Goal: Task Accomplishment & Management: Manage account settings

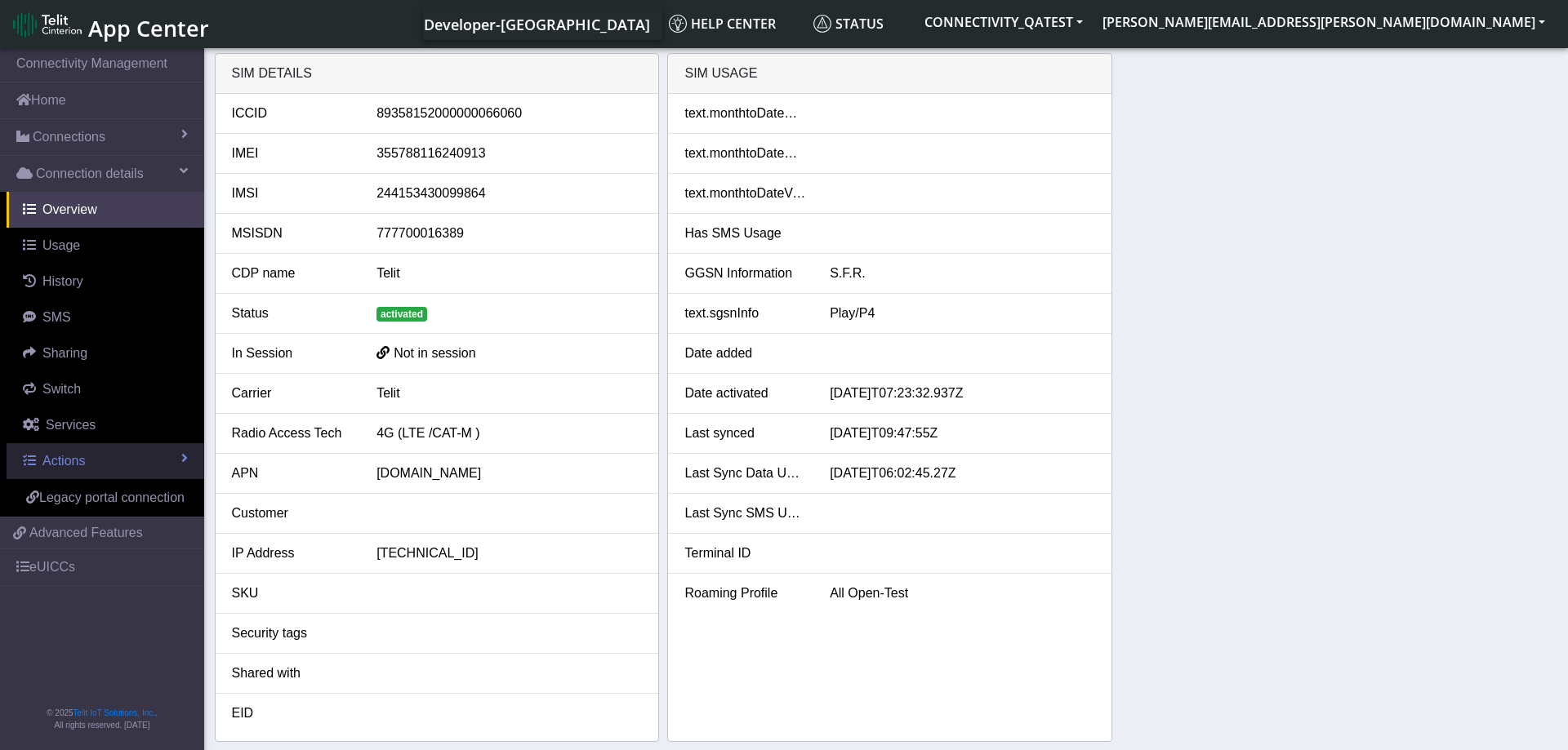
click at [113, 453] on link "Actions" at bounding box center [105, 461] width 197 height 36
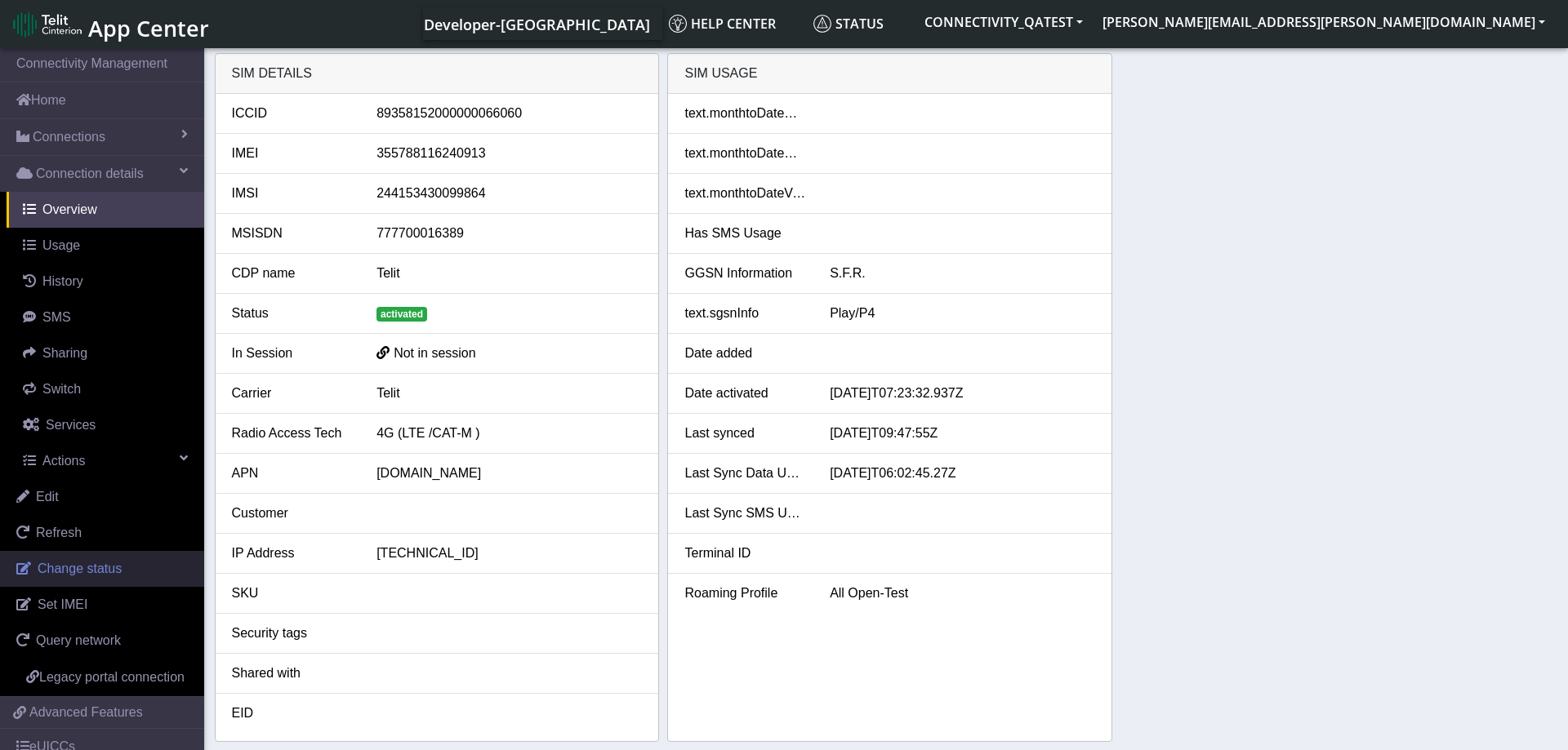
click at [108, 565] on span "Change status" at bounding box center [79, 568] width 84 height 14
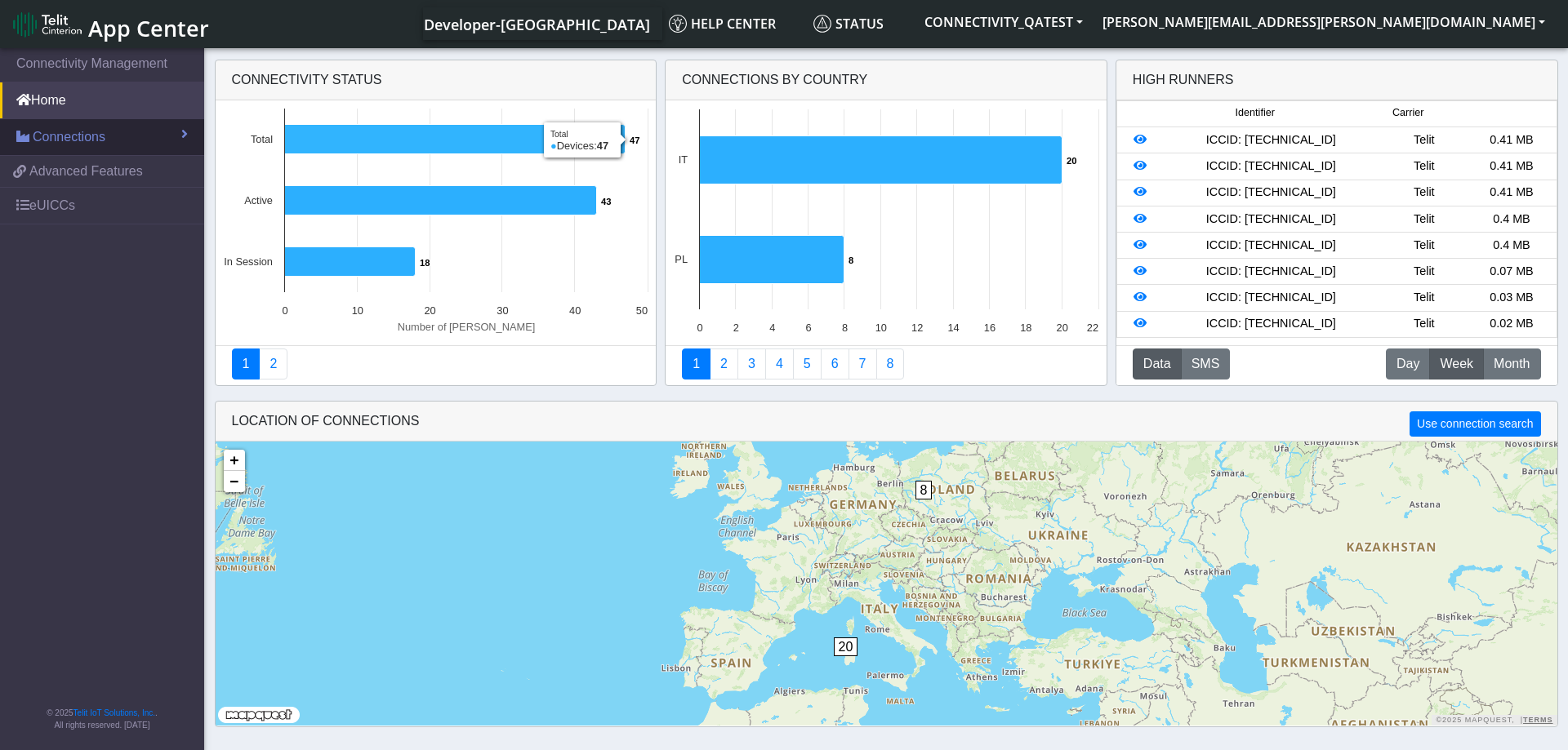
click at [115, 130] on link "Connections" at bounding box center [102, 136] width 204 height 36
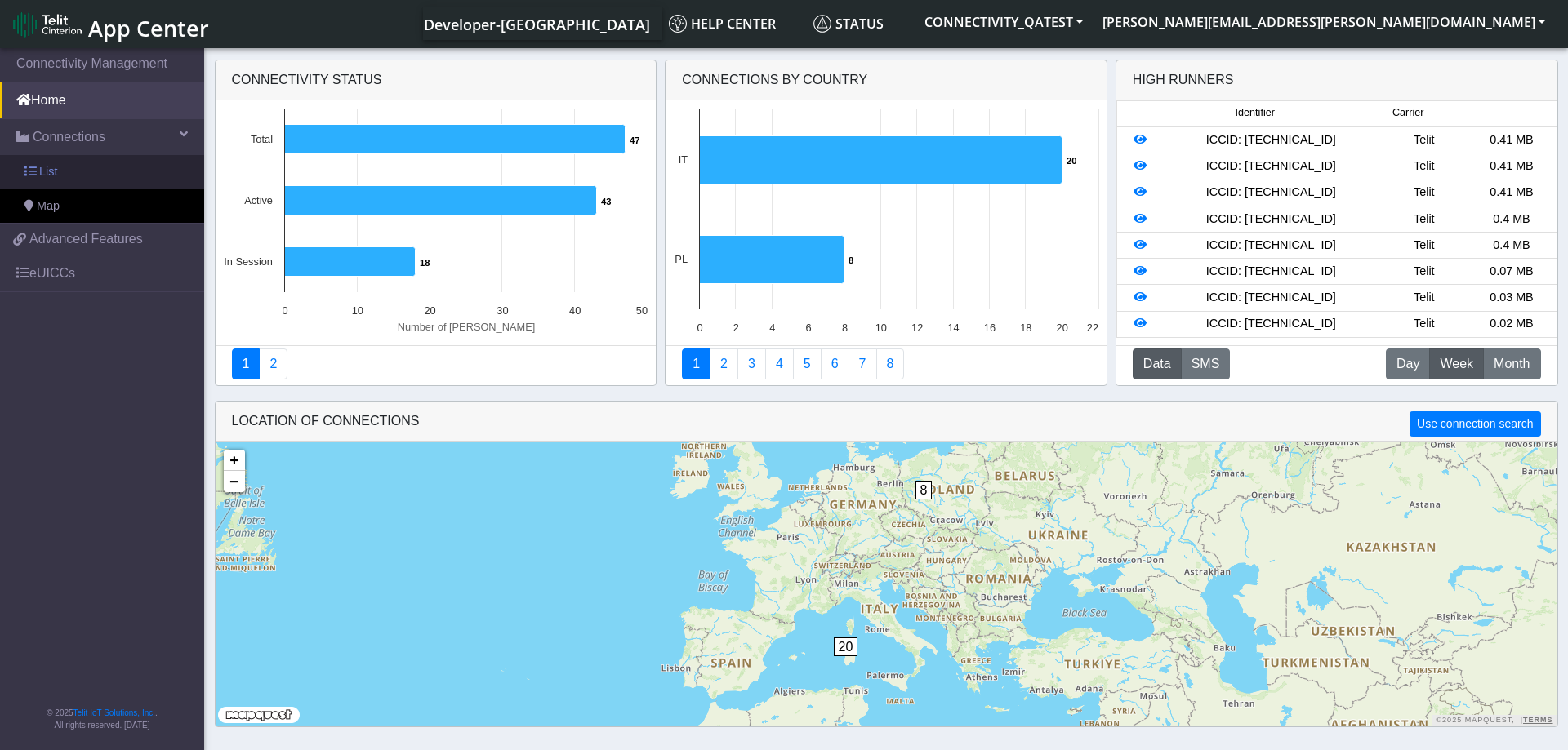
click at [82, 169] on link "List" at bounding box center [102, 172] width 204 height 34
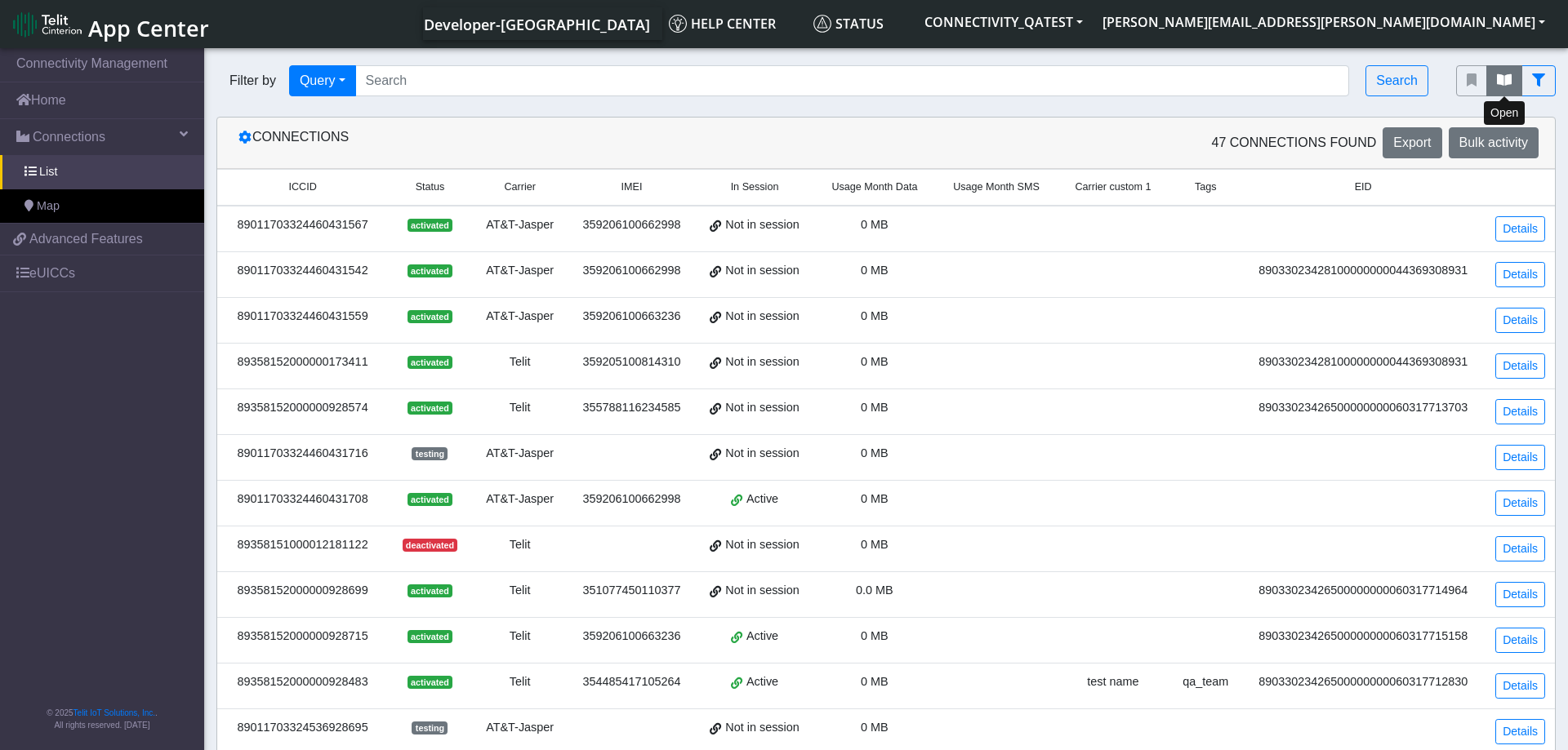
click at [1505, 78] on icon "fitlers menu" at bounding box center [1504, 80] width 15 height 14
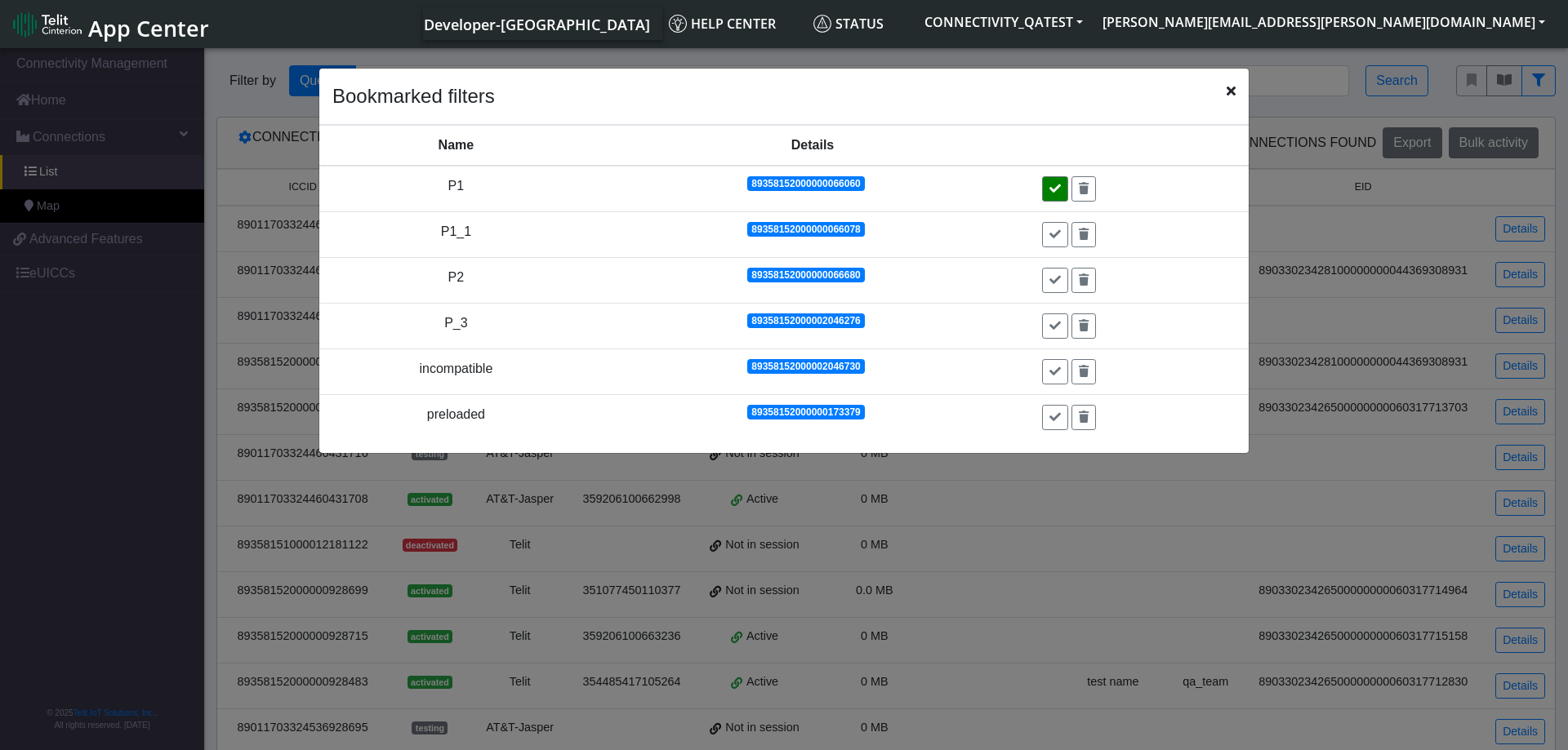
click at [1053, 187] on button at bounding box center [1055, 188] width 26 height 25
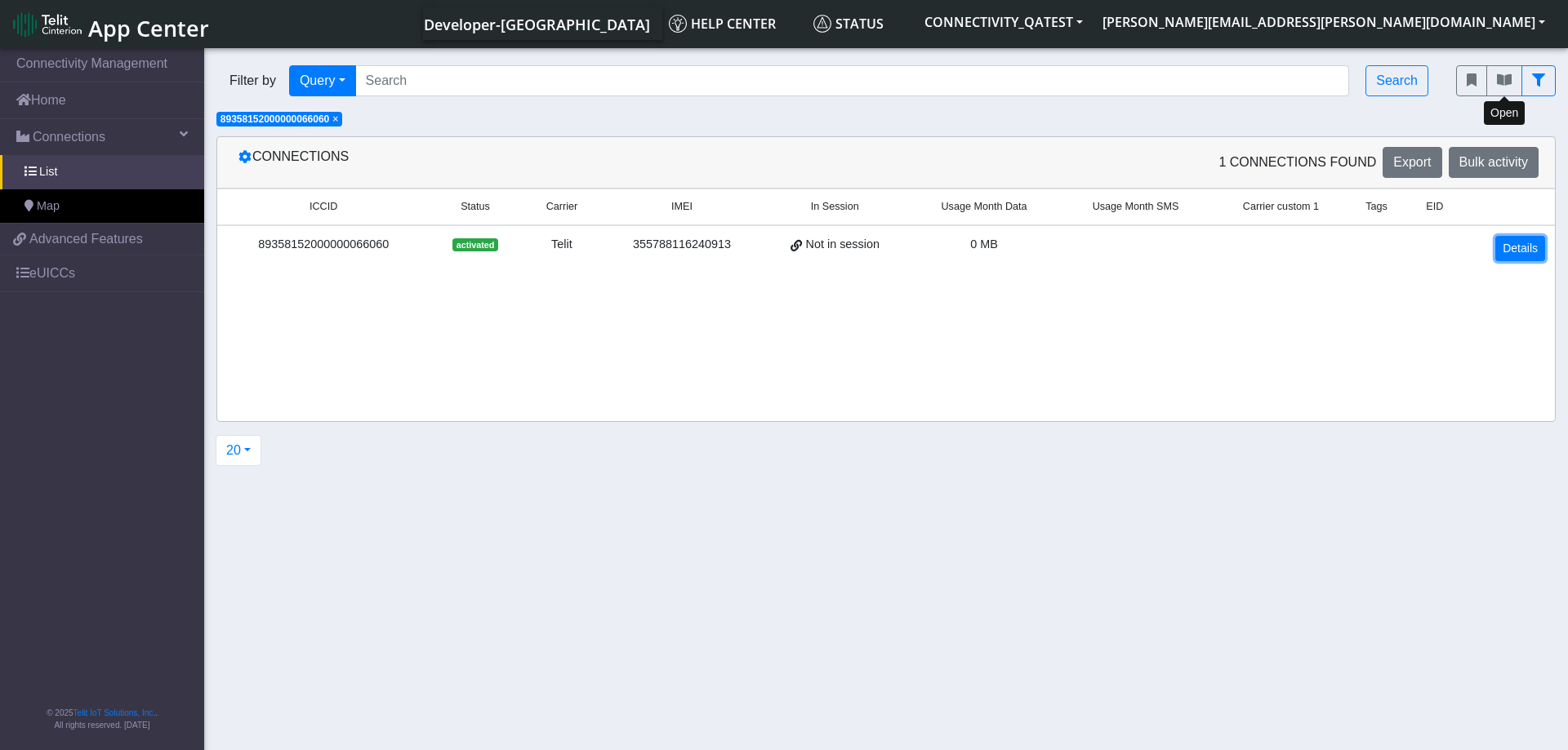
click at [1529, 245] on link "Details" at bounding box center [1521, 248] width 50 height 25
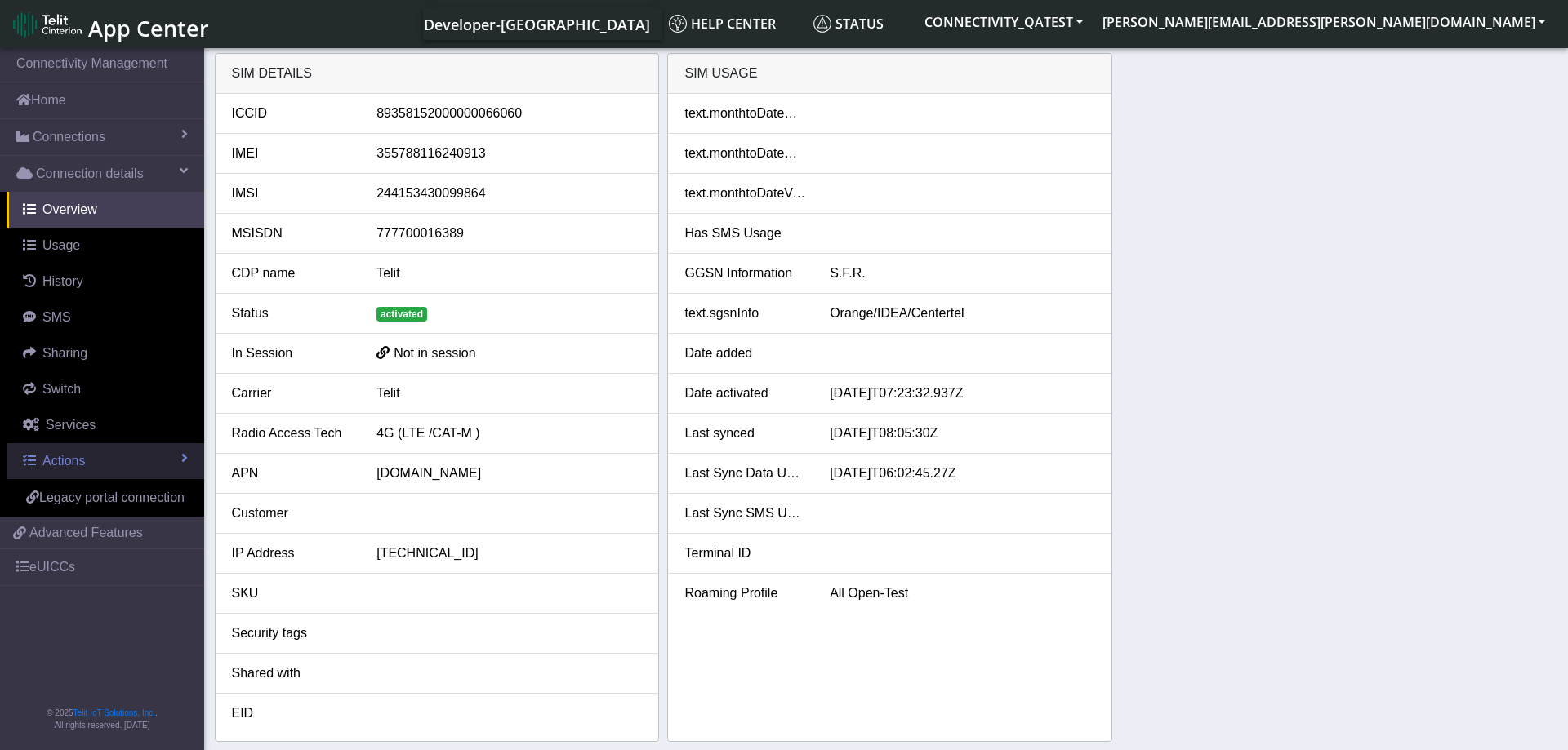
click at [141, 453] on link "Actions" at bounding box center [105, 461] width 197 height 36
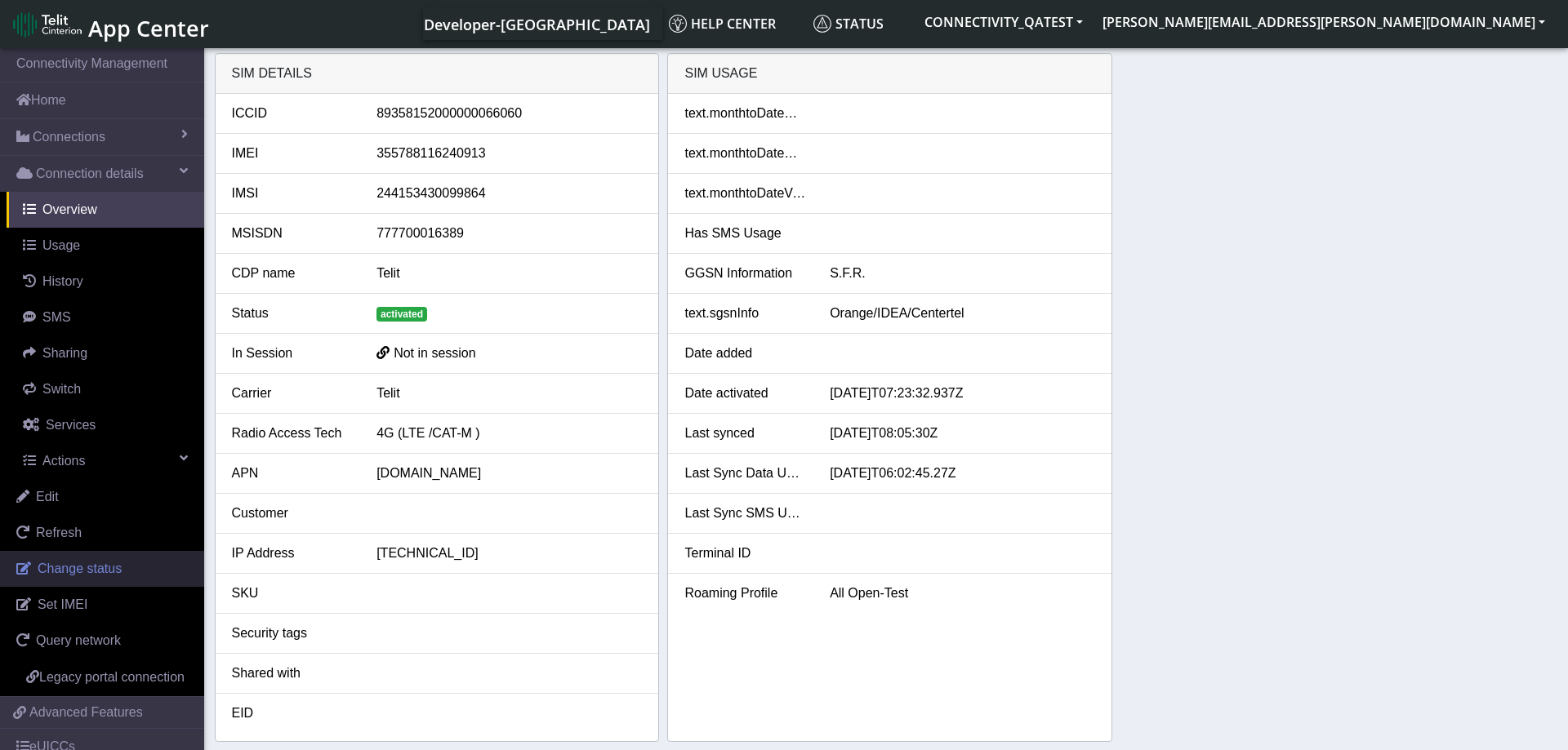
click at [108, 561] on link "Change status" at bounding box center [102, 568] width 204 height 36
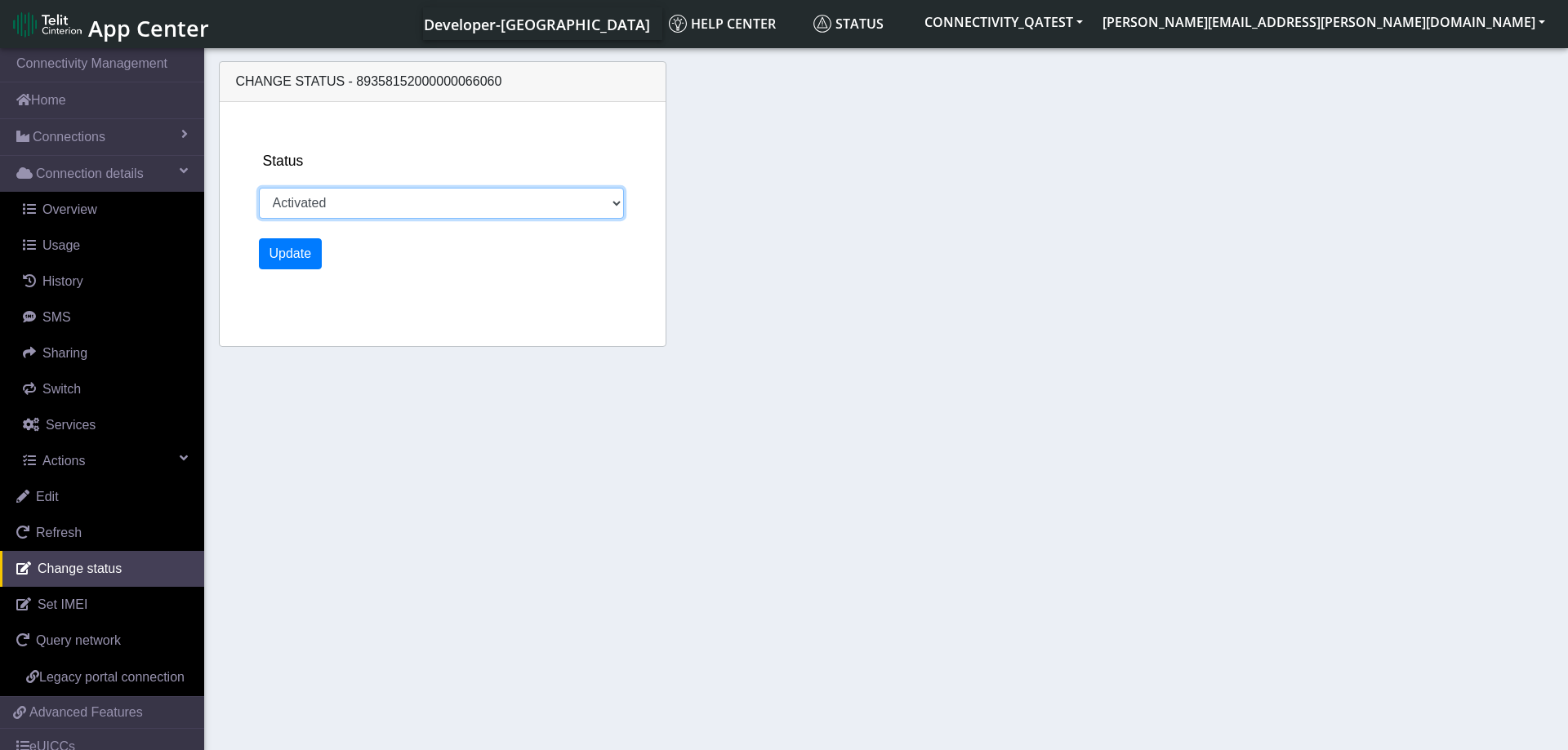
click at [259, 188] on select "Activated Deactivated Blocked" at bounding box center [442, 203] width 366 height 31
select select "deactivated"
click option "Deactivated" at bounding box center [0, 0] width 0 height 0
click at [298, 249] on button "Update" at bounding box center [291, 254] width 64 height 31
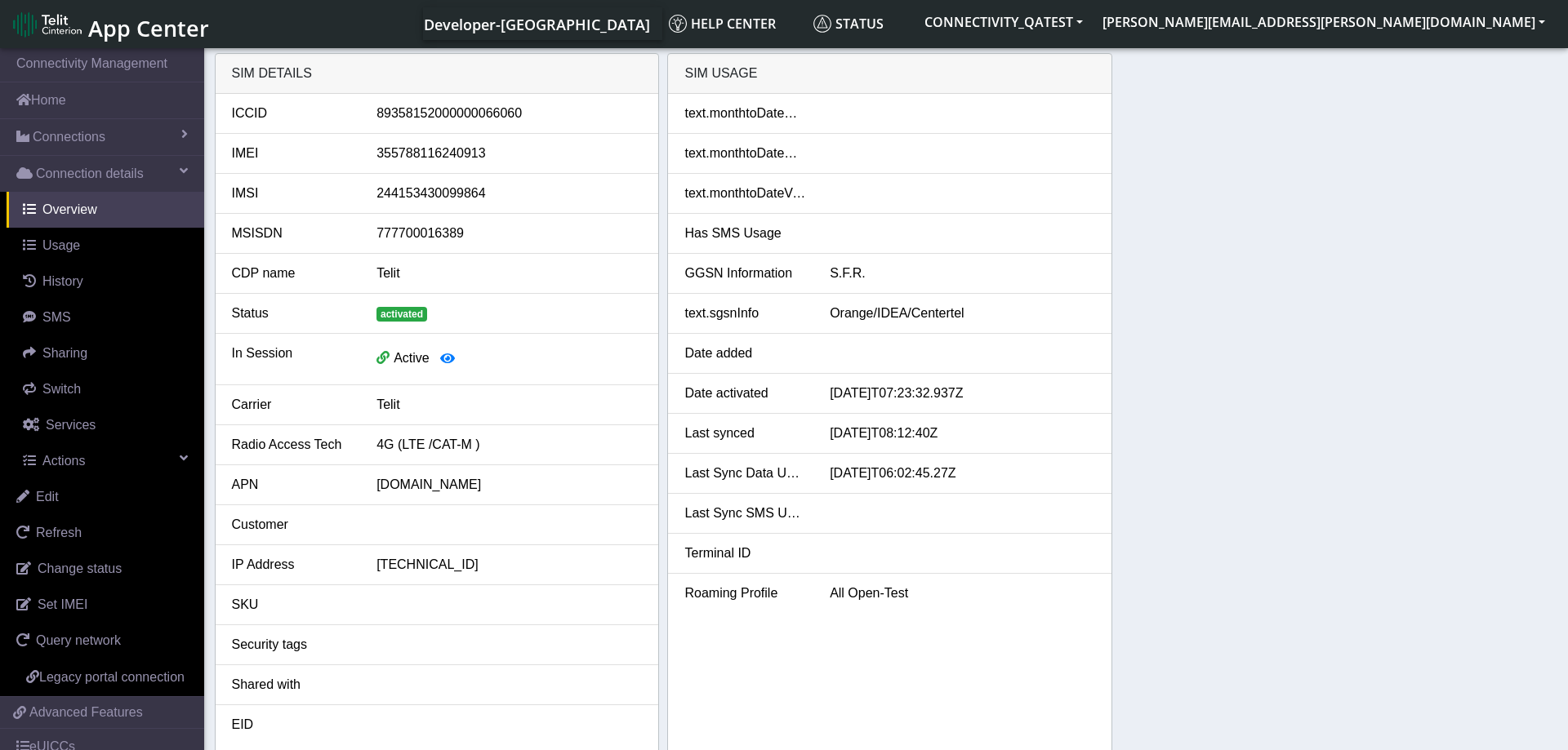
click at [1335, 360] on div "SIM details ICCID 89358152000000066060 IMEI 355788116240913 IMSI 24415343009986…" at bounding box center [886, 403] width 1344 height 701
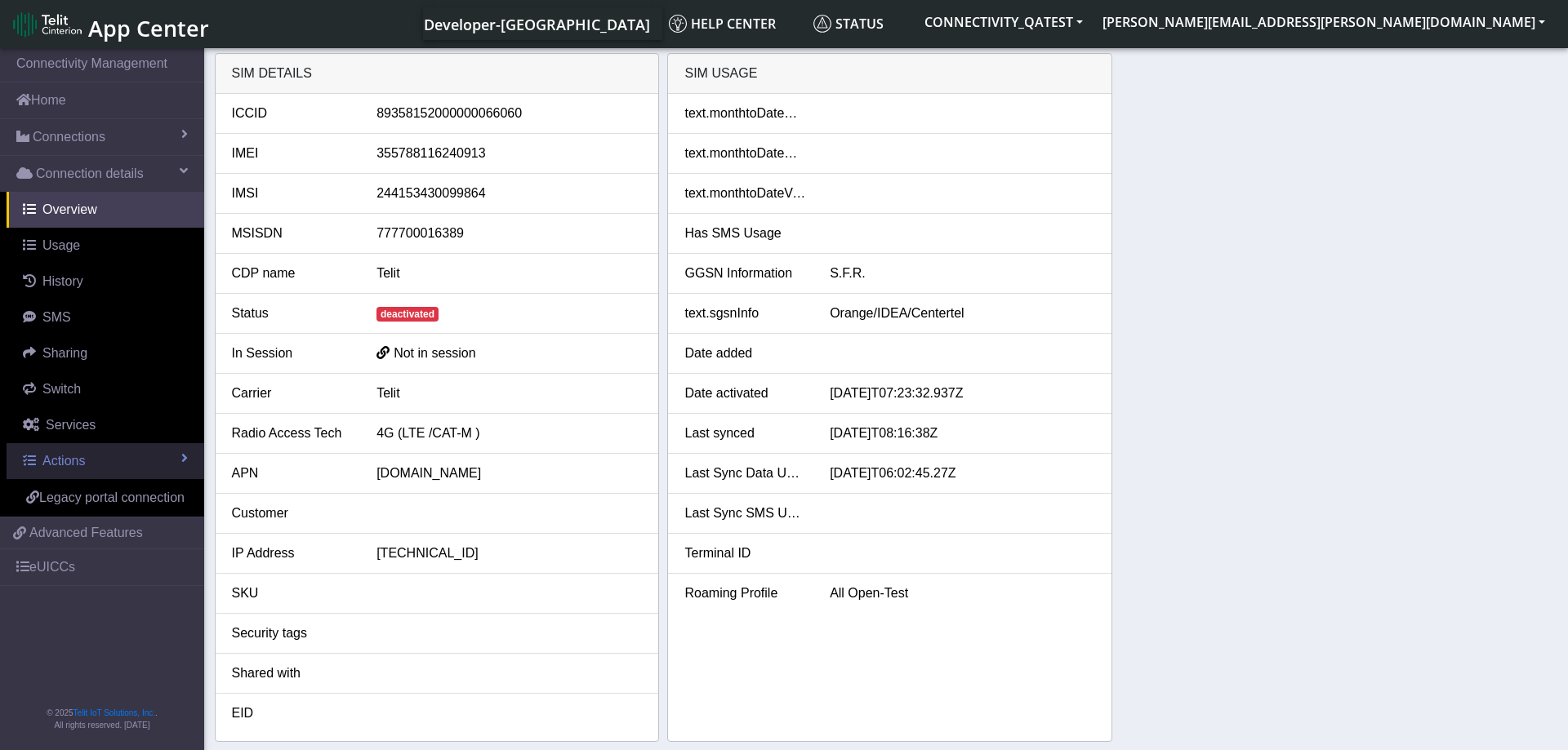
click at [113, 462] on link "Actions" at bounding box center [105, 461] width 197 height 36
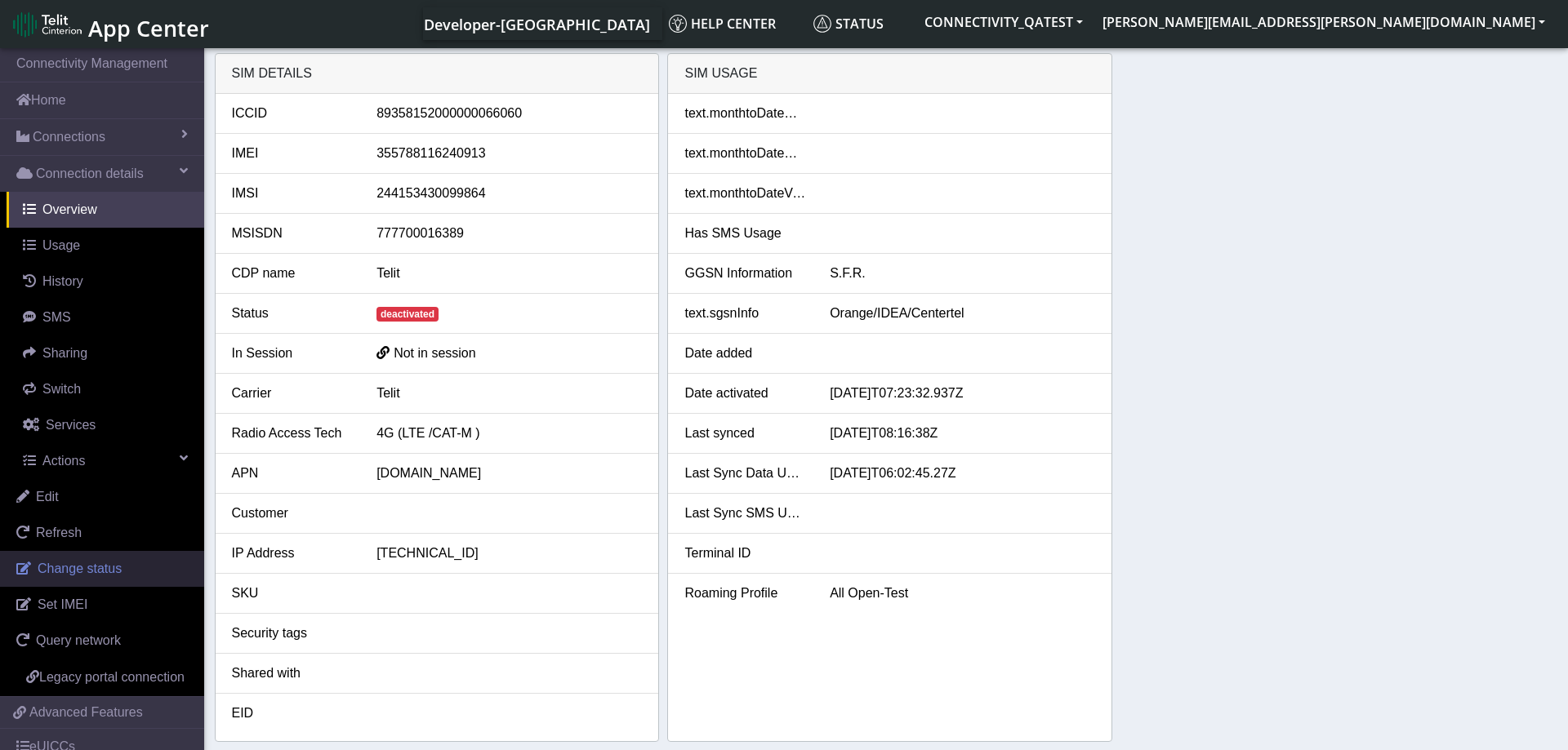
click at [91, 567] on span "Change status" at bounding box center [79, 568] width 84 height 14
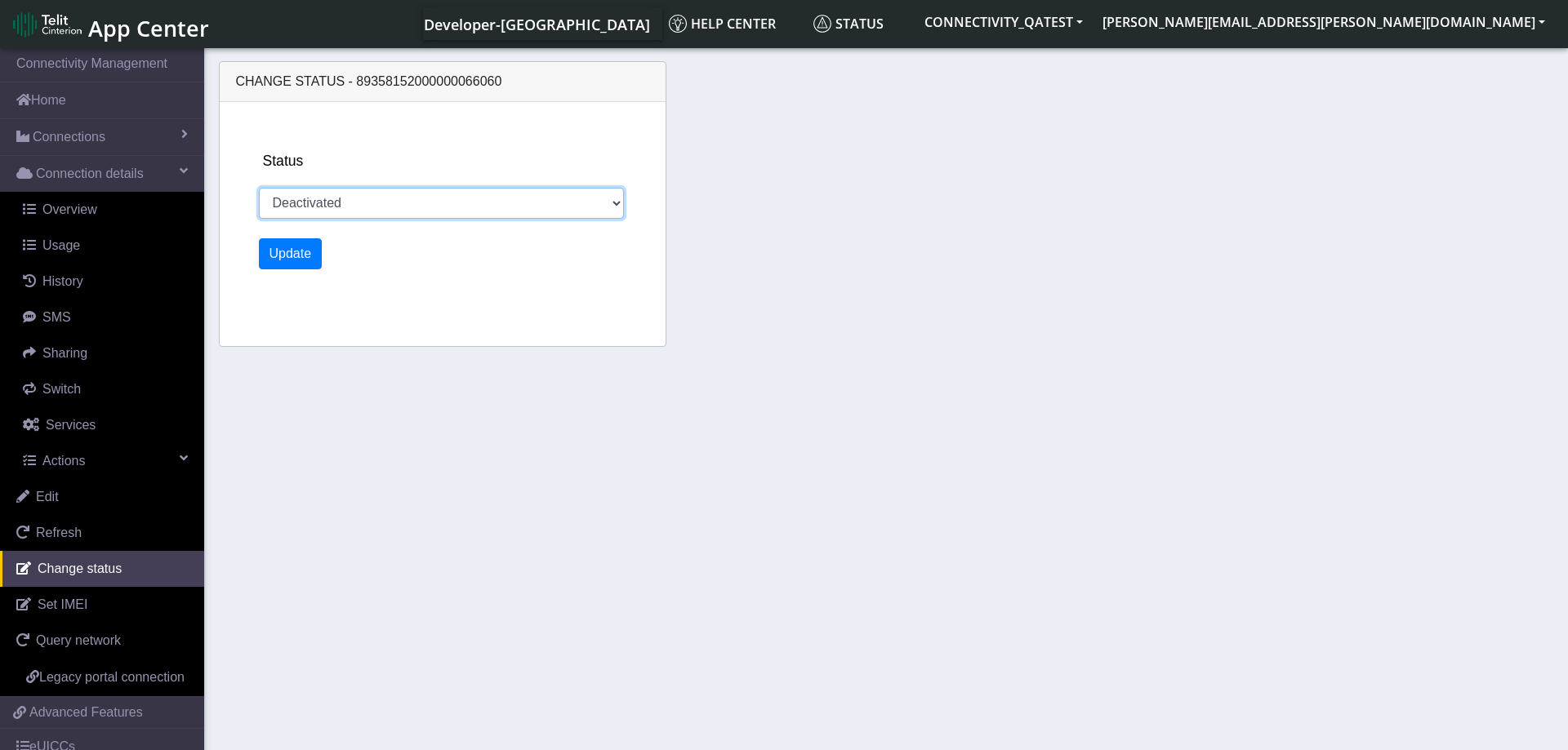
click at [259, 188] on select "Activated Deactivated Blocked" at bounding box center [442, 203] width 366 height 31
select select "activated"
click option "Activated" at bounding box center [0, 0] width 0 height 0
click at [303, 253] on button "Update" at bounding box center [291, 254] width 64 height 31
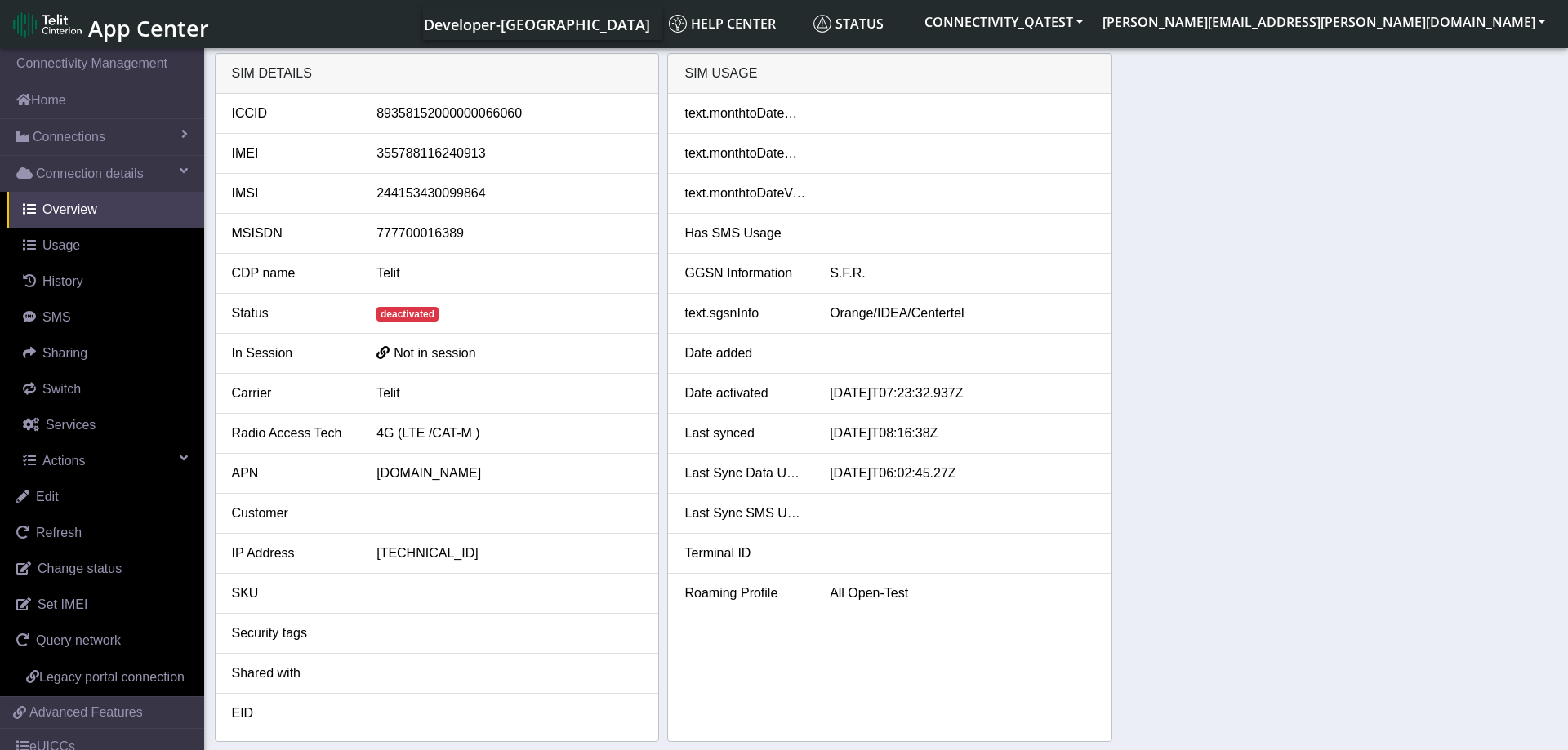
click at [1247, 345] on div "SIM details ICCID 89358152000000066060 IMEI 355788116240913 IMSI 24415343009986…" at bounding box center [886, 397] width 1344 height 689
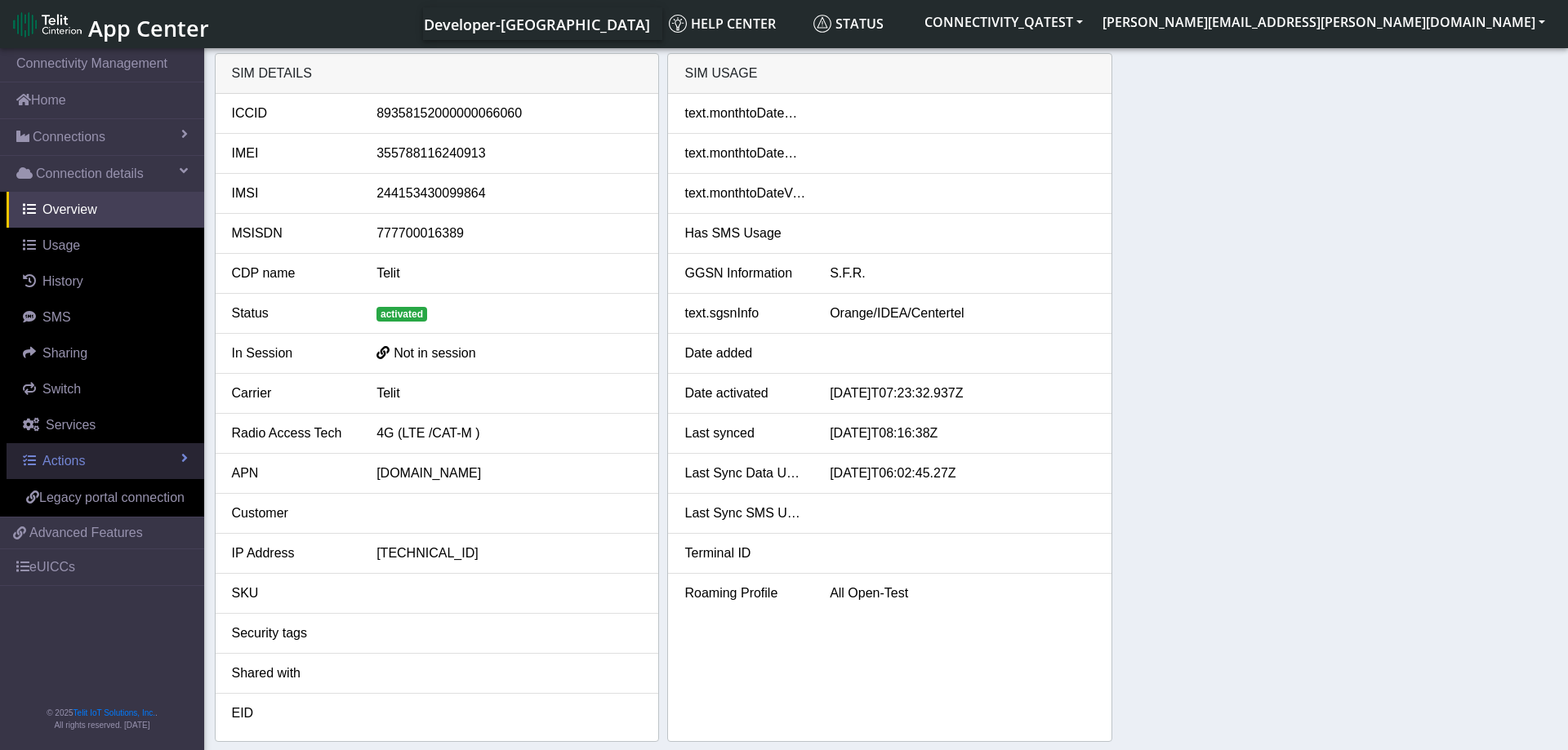
click at [101, 461] on link "Actions" at bounding box center [105, 461] width 197 height 36
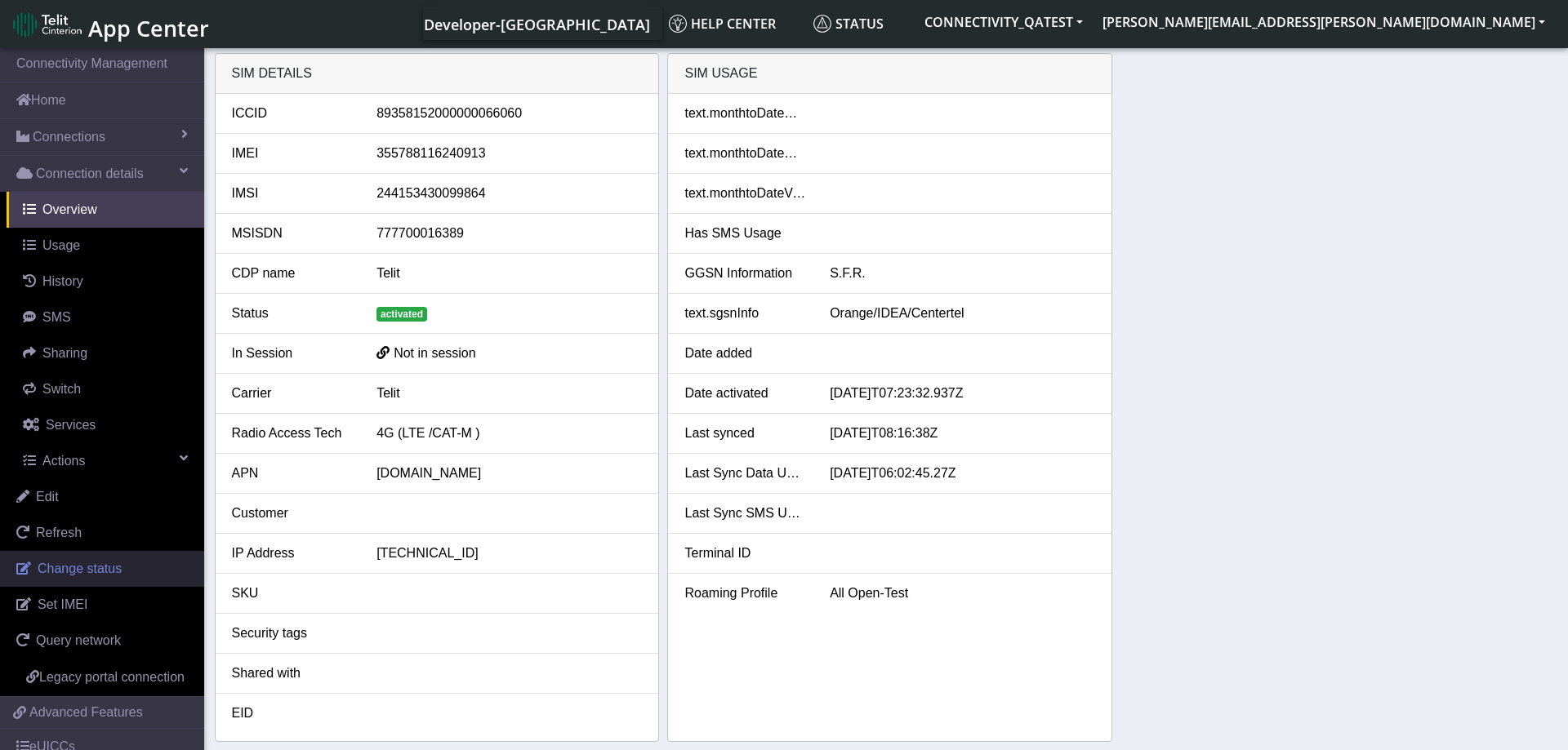
click at [97, 562] on span "Change status" at bounding box center [79, 568] width 84 height 14
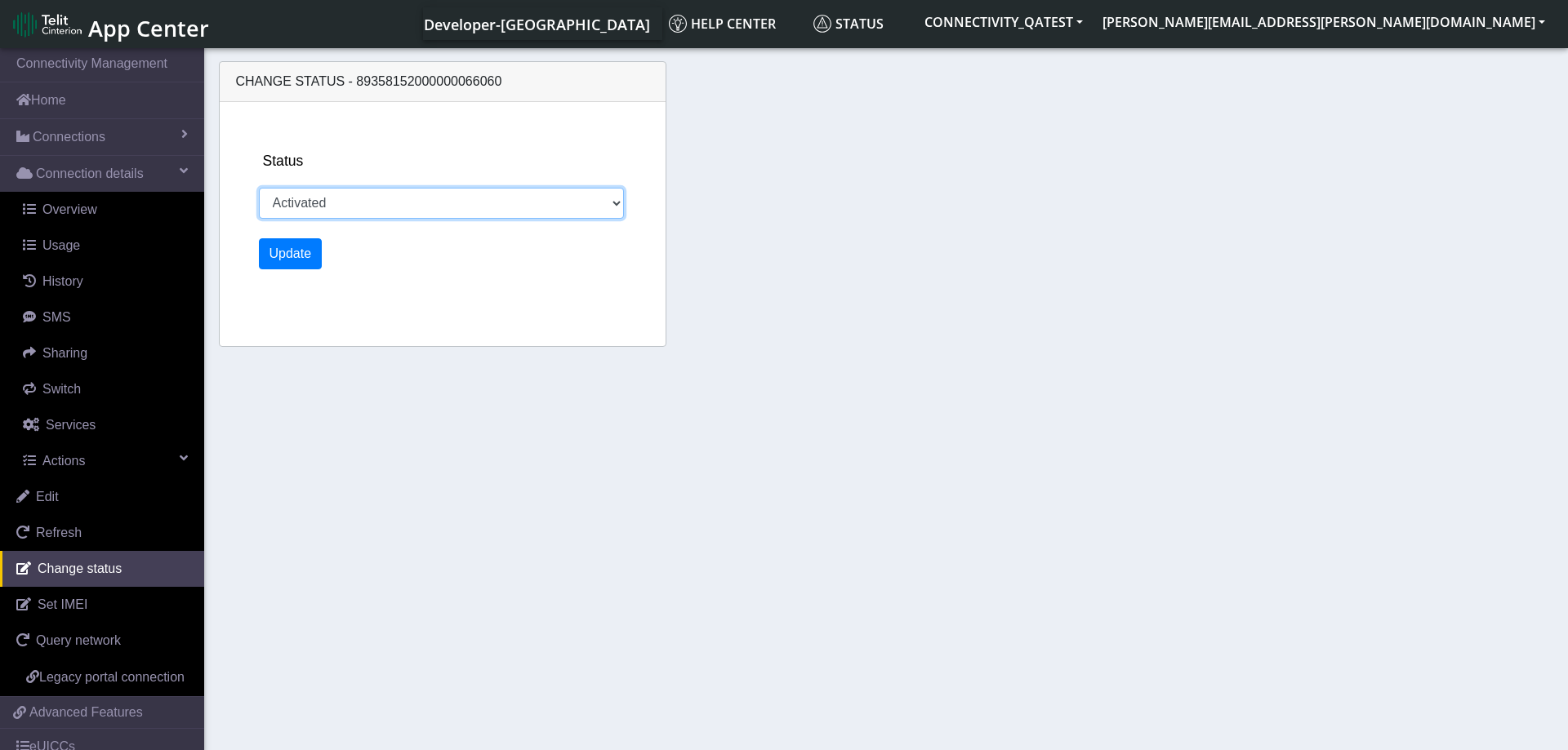
click at [259, 188] on select "Activated Deactivated Blocked" at bounding box center [442, 203] width 366 height 31
select select "blocked"
click option "Blocked" at bounding box center [0, 0] width 0 height 0
click at [302, 258] on button "Update" at bounding box center [291, 254] width 64 height 31
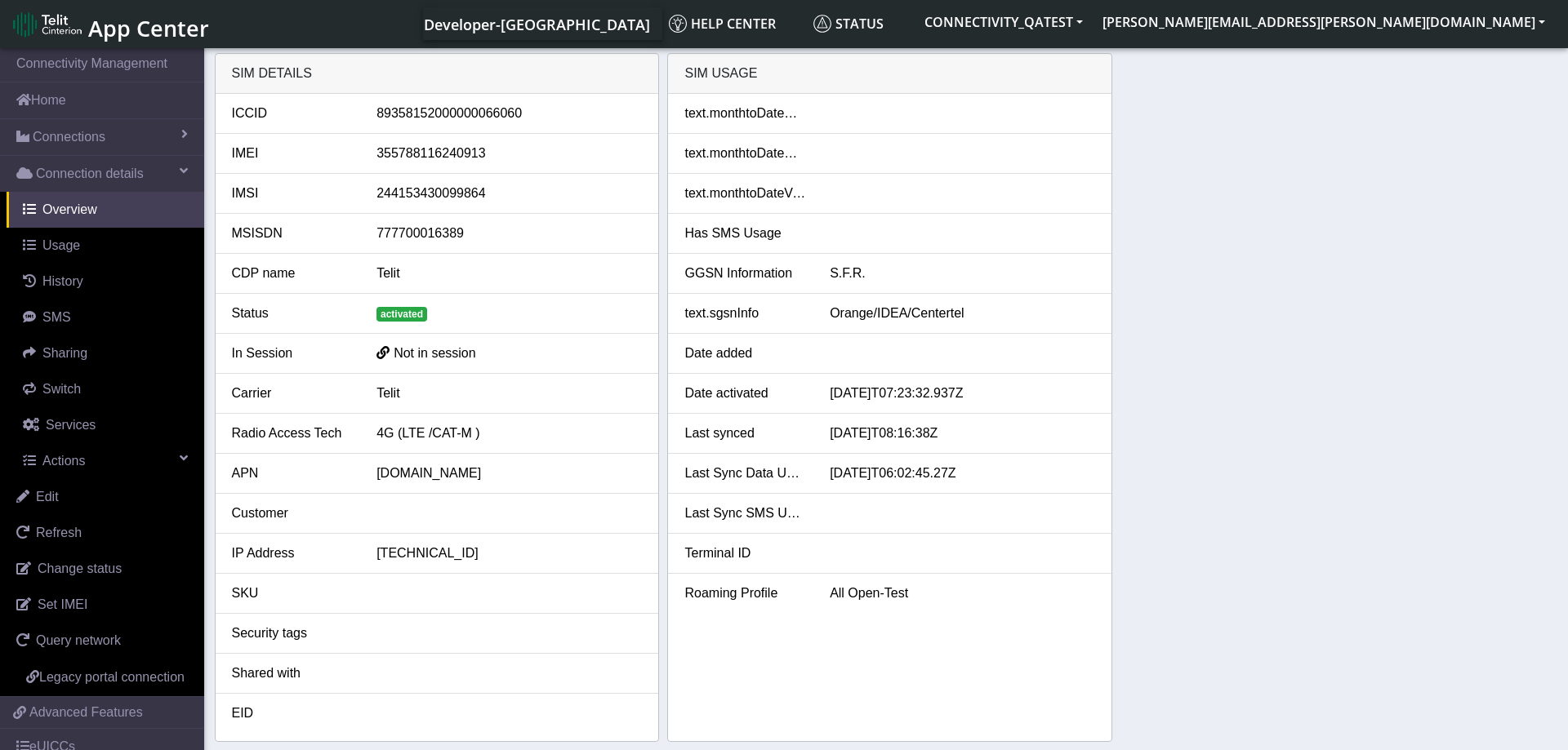
click at [1336, 361] on div "SIM details ICCID 89358152000000066060 IMEI 355788116240913 IMSI 24415343009986…" at bounding box center [886, 397] width 1344 height 689
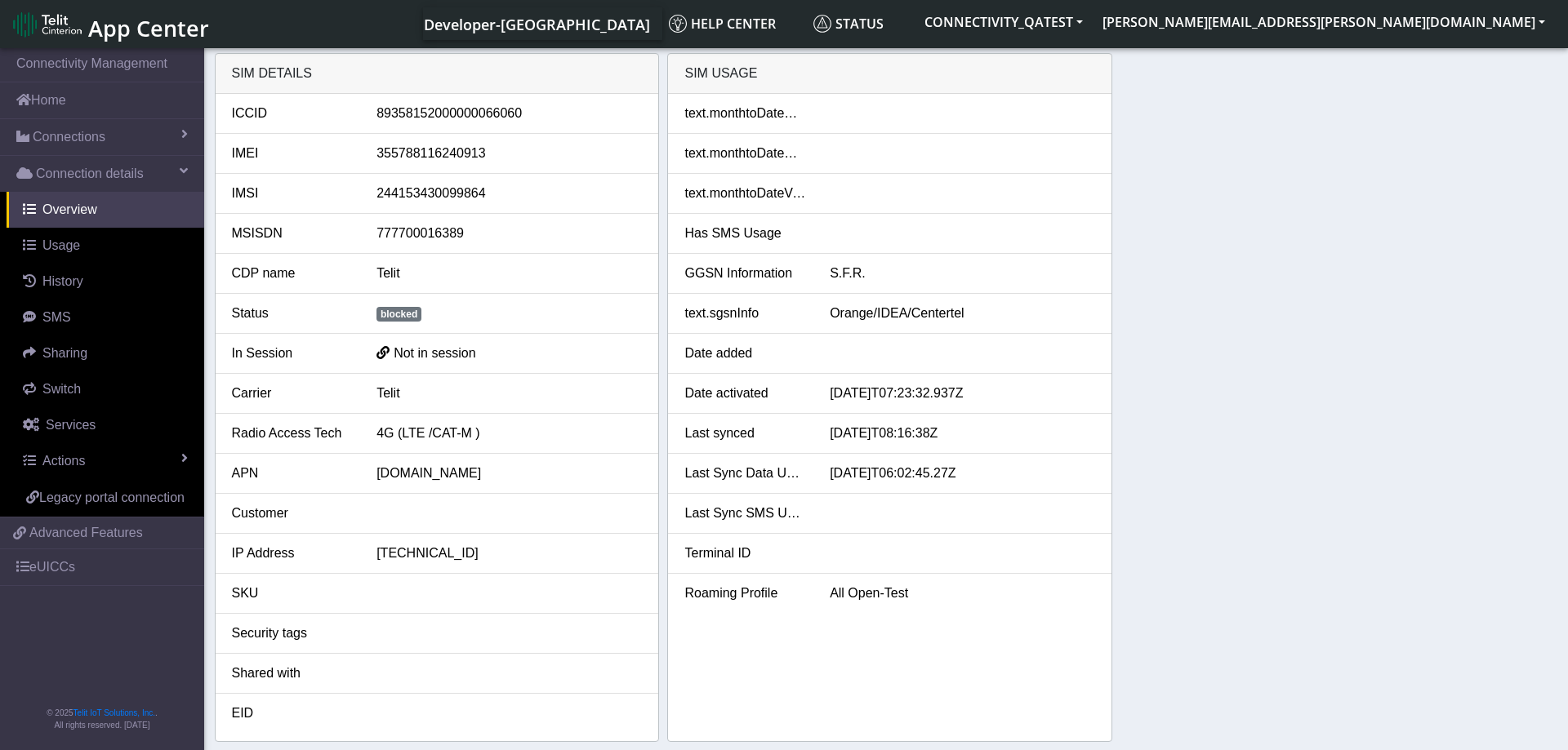
click at [1361, 438] on div "SIM details ICCID [TECHNICAL_ID] IMEI [TECHNICAL_ID] IMSI 244153430099864 MSISD…" at bounding box center [886, 397] width 1344 height 689
click at [133, 461] on link "Actions" at bounding box center [105, 461] width 197 height 36
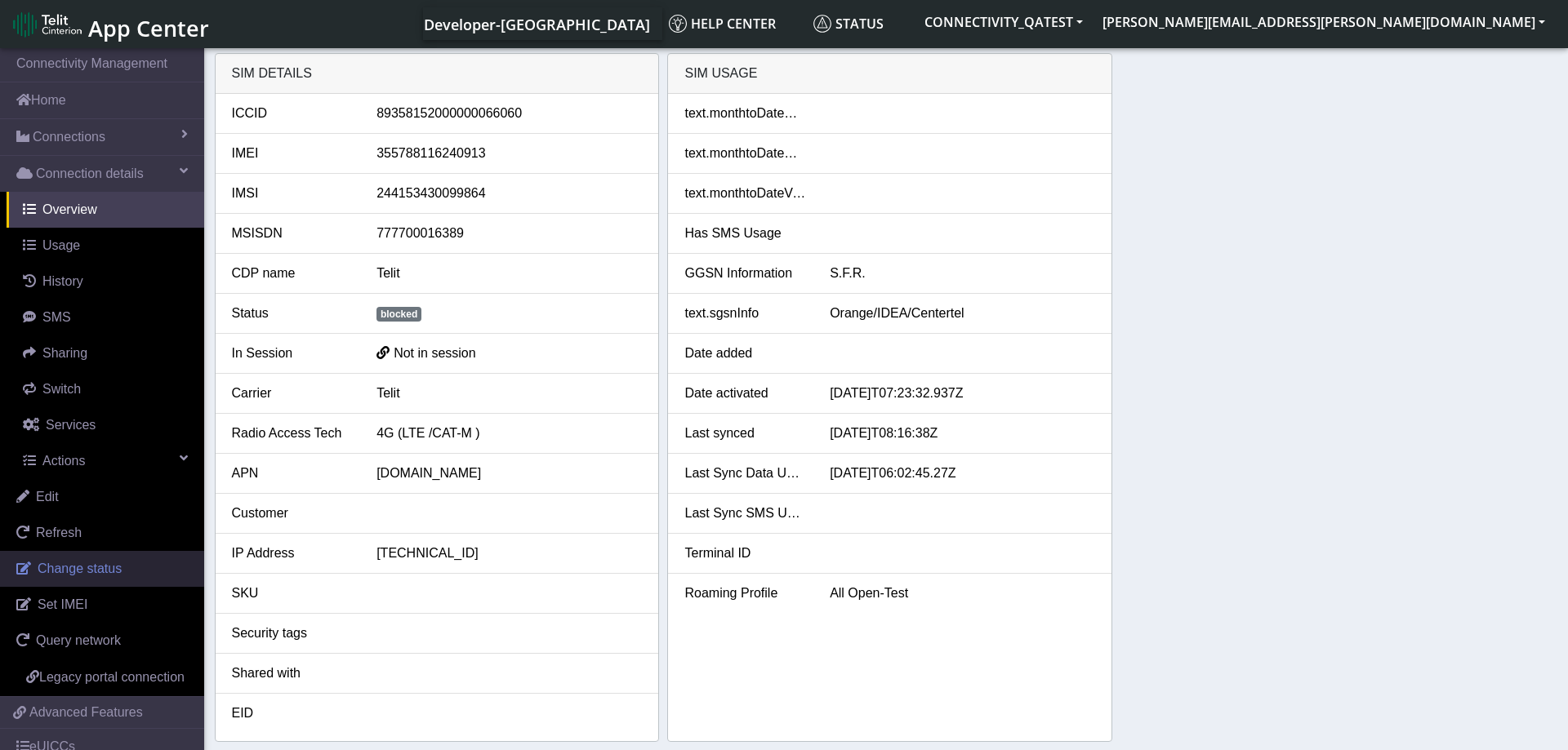
click at [90, 571] on span "Change status" at bounding box center [79, 568] width 84 height 14
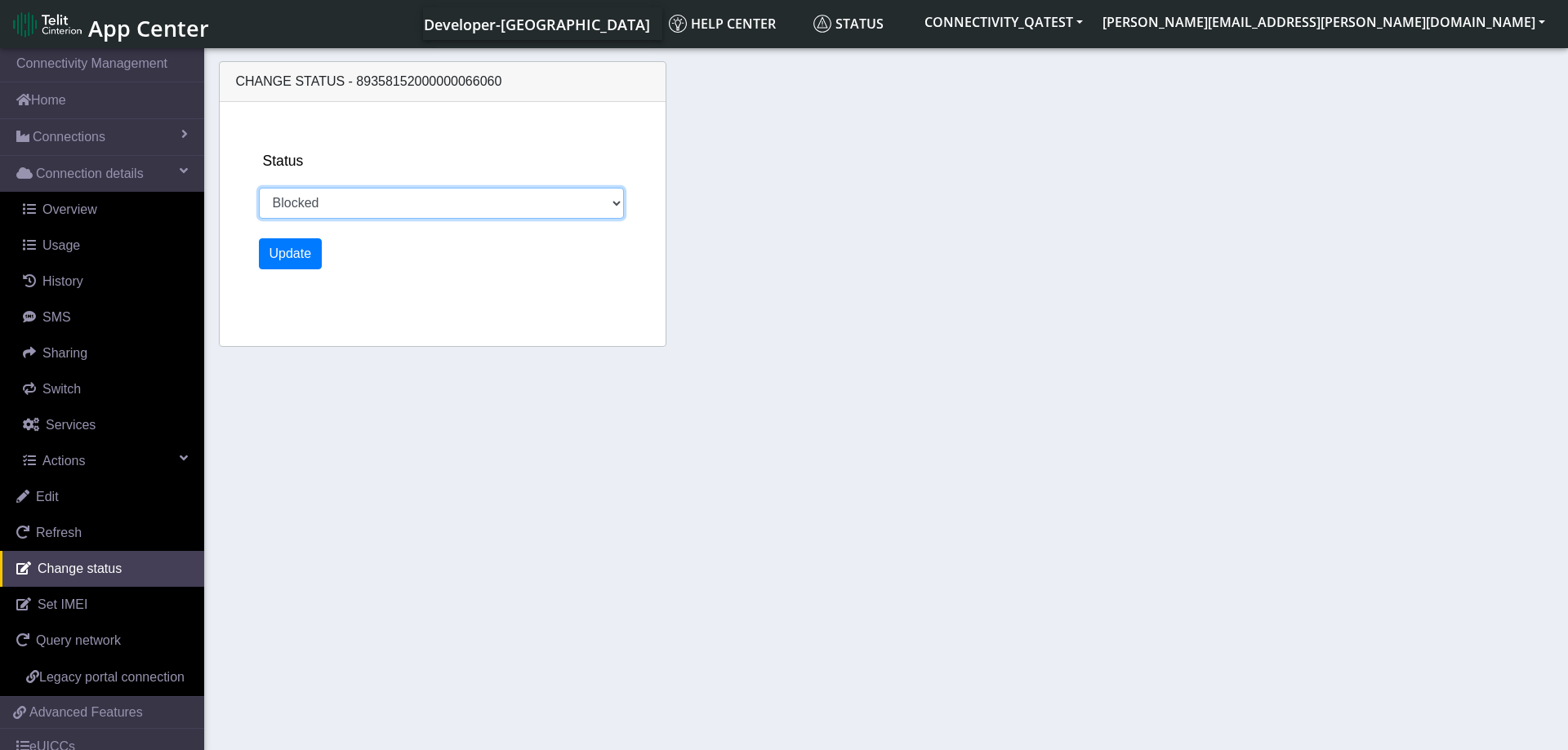
click at [259, 188] on select "Activated Deactivated Blocked" at bounding box center [442, 203] width 366 height 31
select select "activated"
click option "Activated" at bounding box center [0, 0] width 0 height 0
click at [284, 265] on button "Update" at bounding box center [291, 254] width 64 height 31
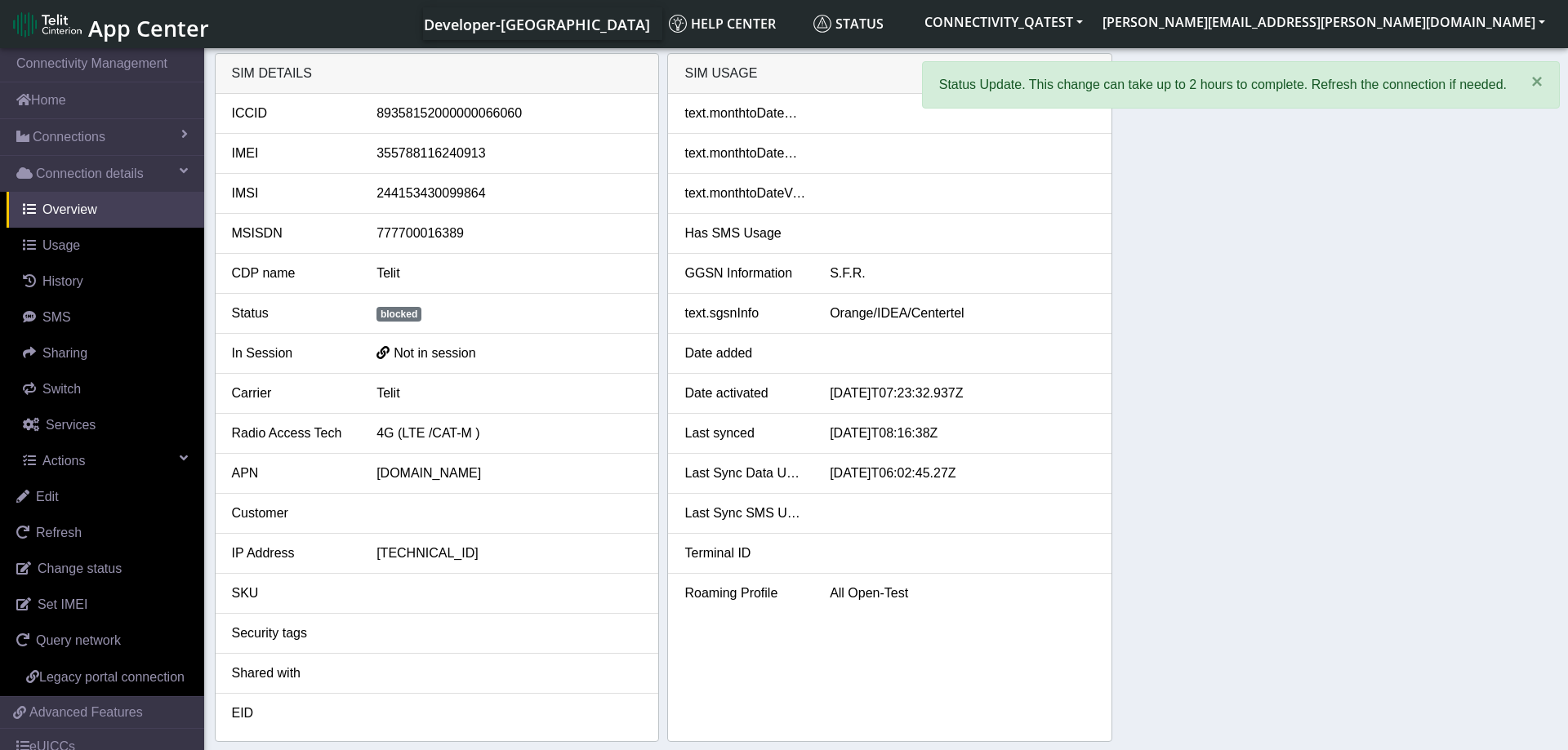
click at [1194, 518] on div "SIM details ICCID 89358152000000066060 IMEI 355788116240913 IMSI 24415343009986…" at bounding box center [886, 397] width 1344 height 689
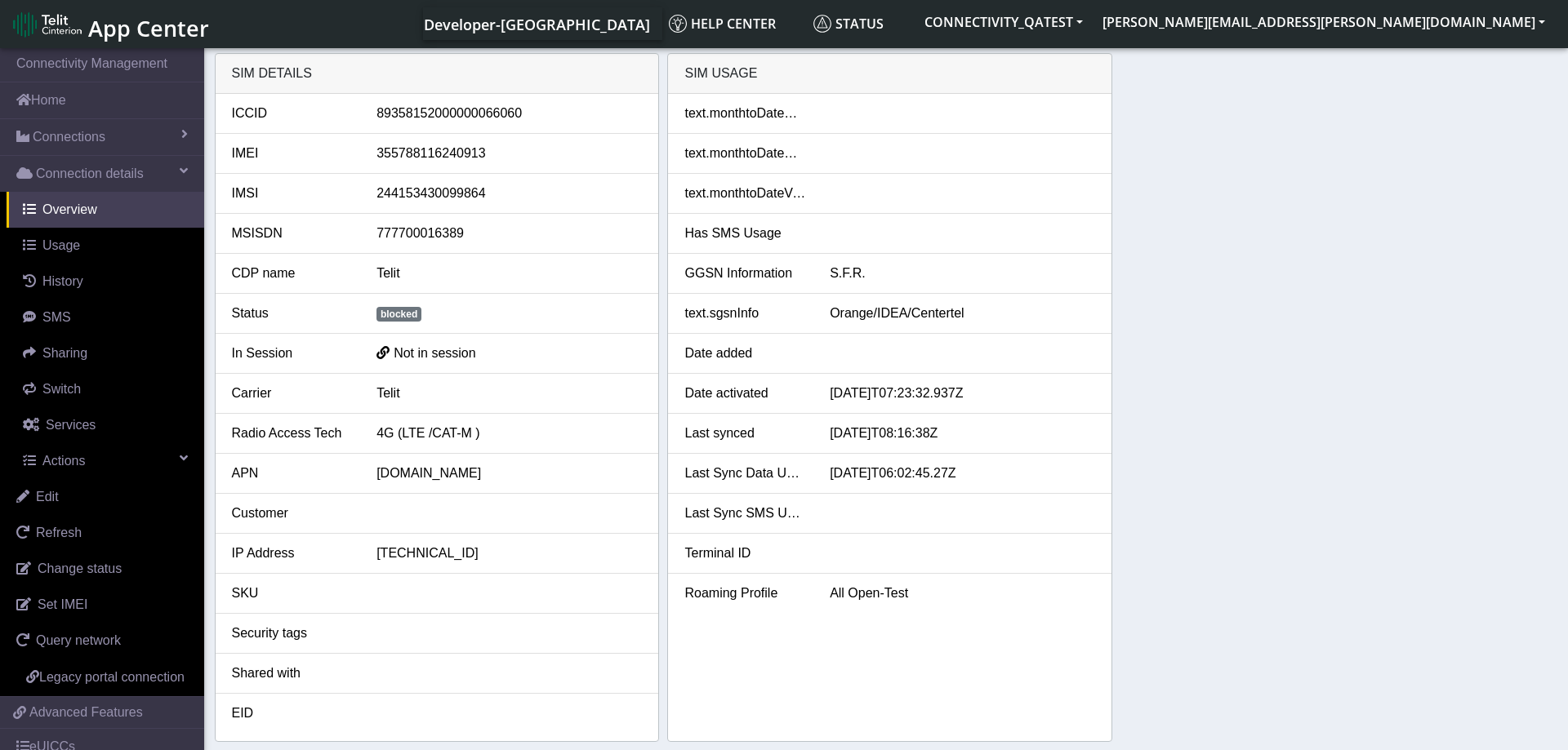
click at [1190, 477] on div "SIM details ICCID 89358152000000066060 IMEI 355788116240913 IMSI 24415343009986…" at bounding box center [886, 397] width 1344 height 689
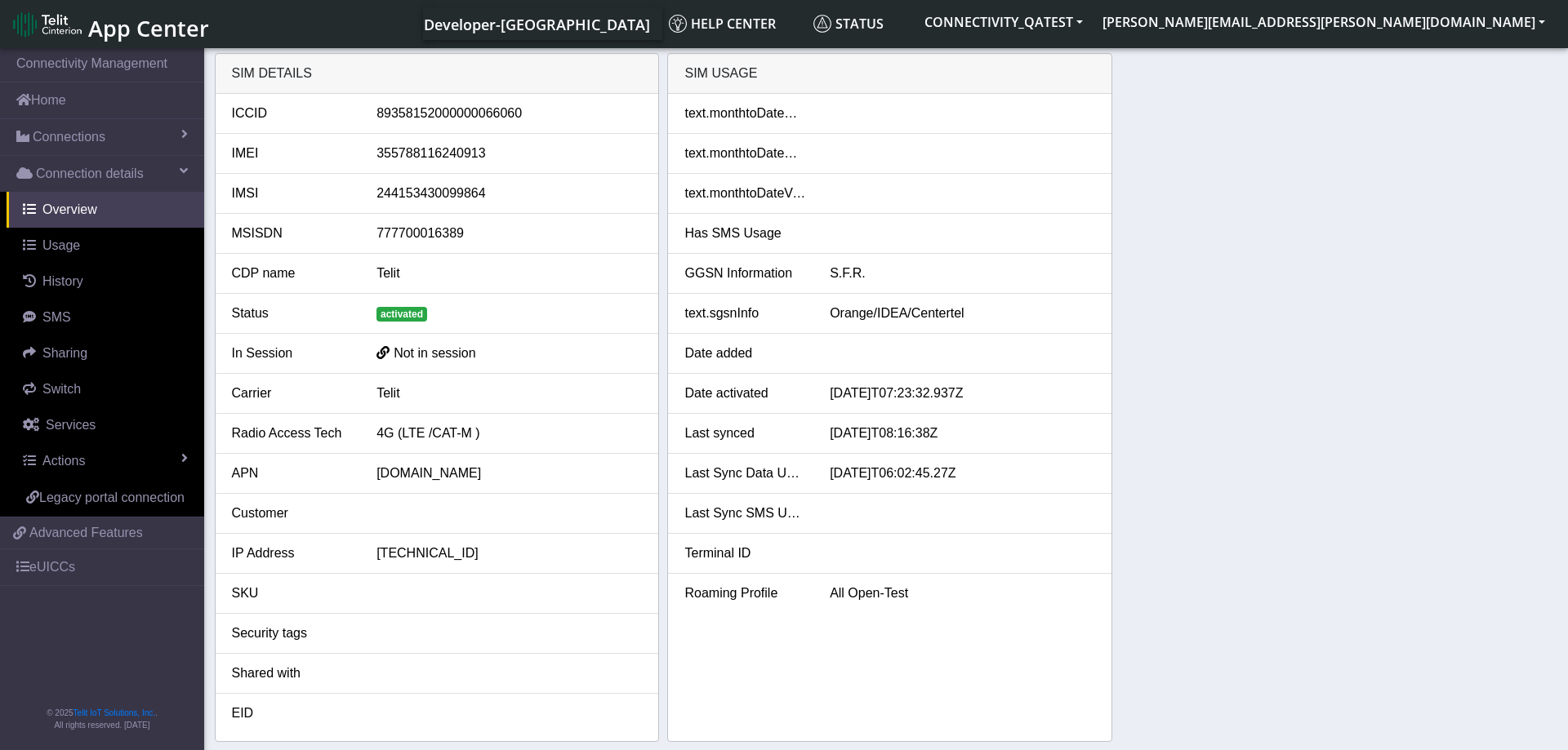
click at [1234, 362] on div "SIM details ICCID 89358152000000066060 IMEI 355788116240913 IMSI 24415343009986…" at bounding box center [886, 397] width 1344 height 689
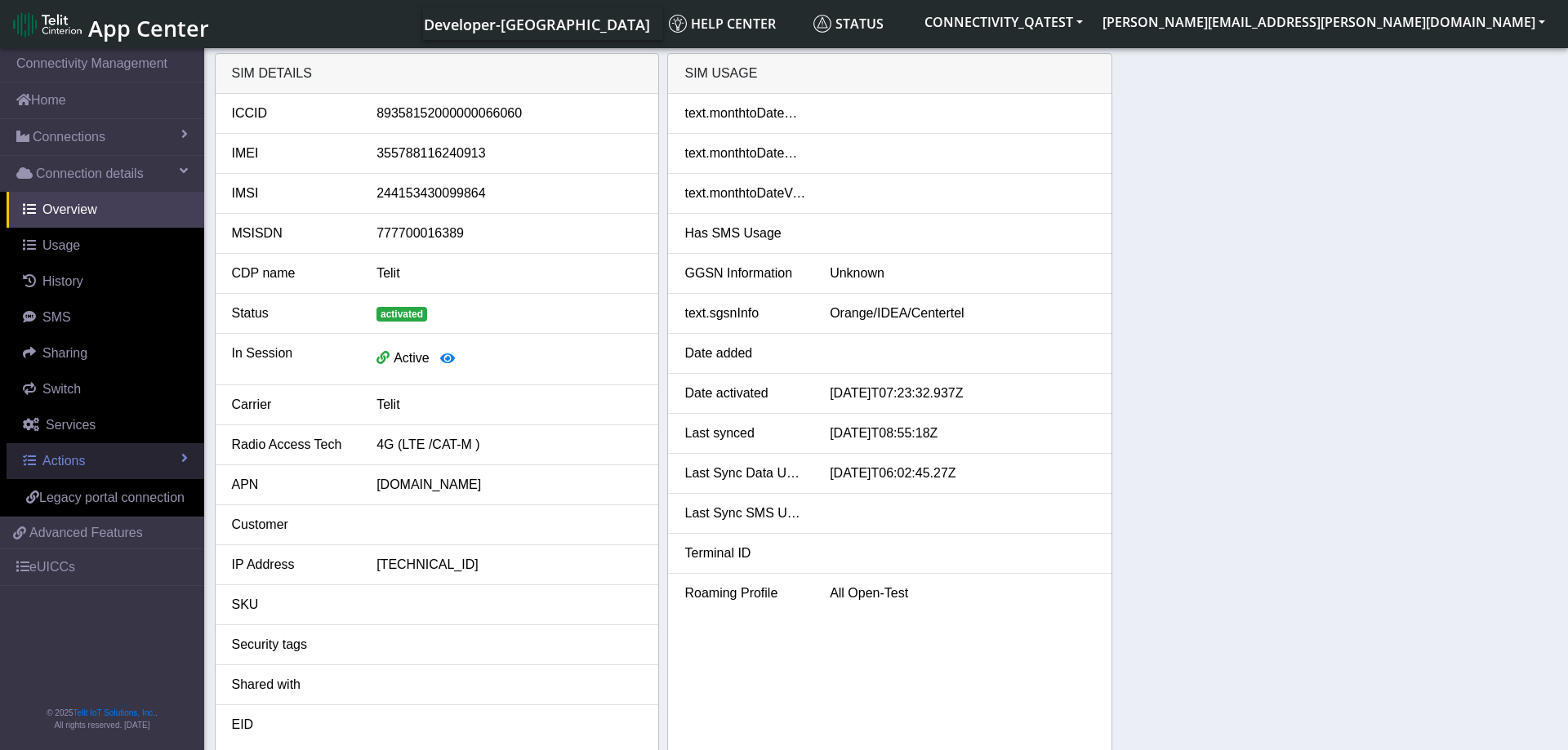
click at [98, 449] on link "Actions" at bounding box center [105, 461] width 197 height 36
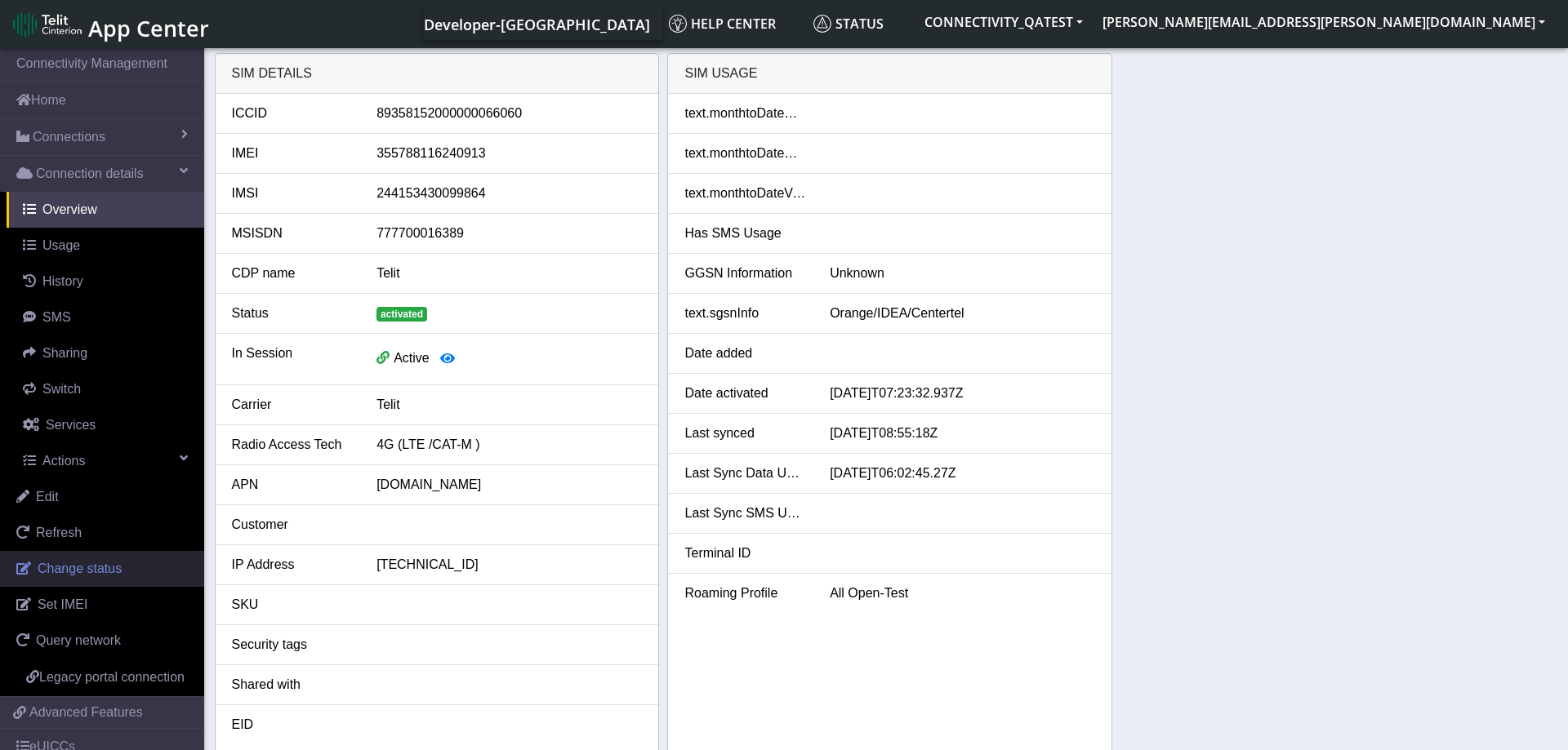
click at [94, 569] on span "Change status" at bounding box center [79, 568] width 84 height 14
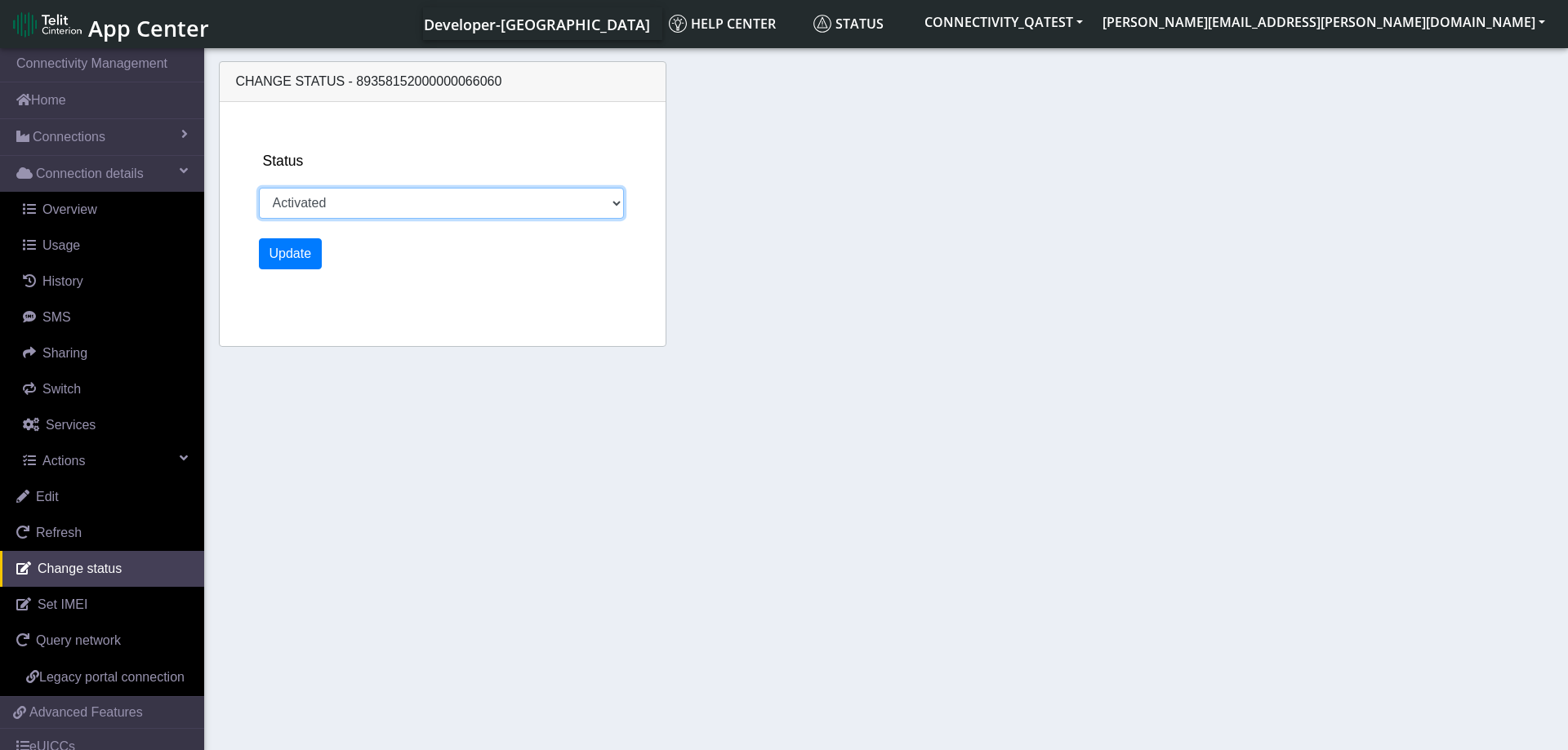
click at [259, 188] on select "Activated Deactivated Blocked" at bounding box center [442, 203] width 366 height 31
select select "blocked"
click option "Blocked" at bounding box center [0, 0] width 0 height 0
click at [295, 257] on button "Update" at bounding box center [291, 254] width 64 height 31
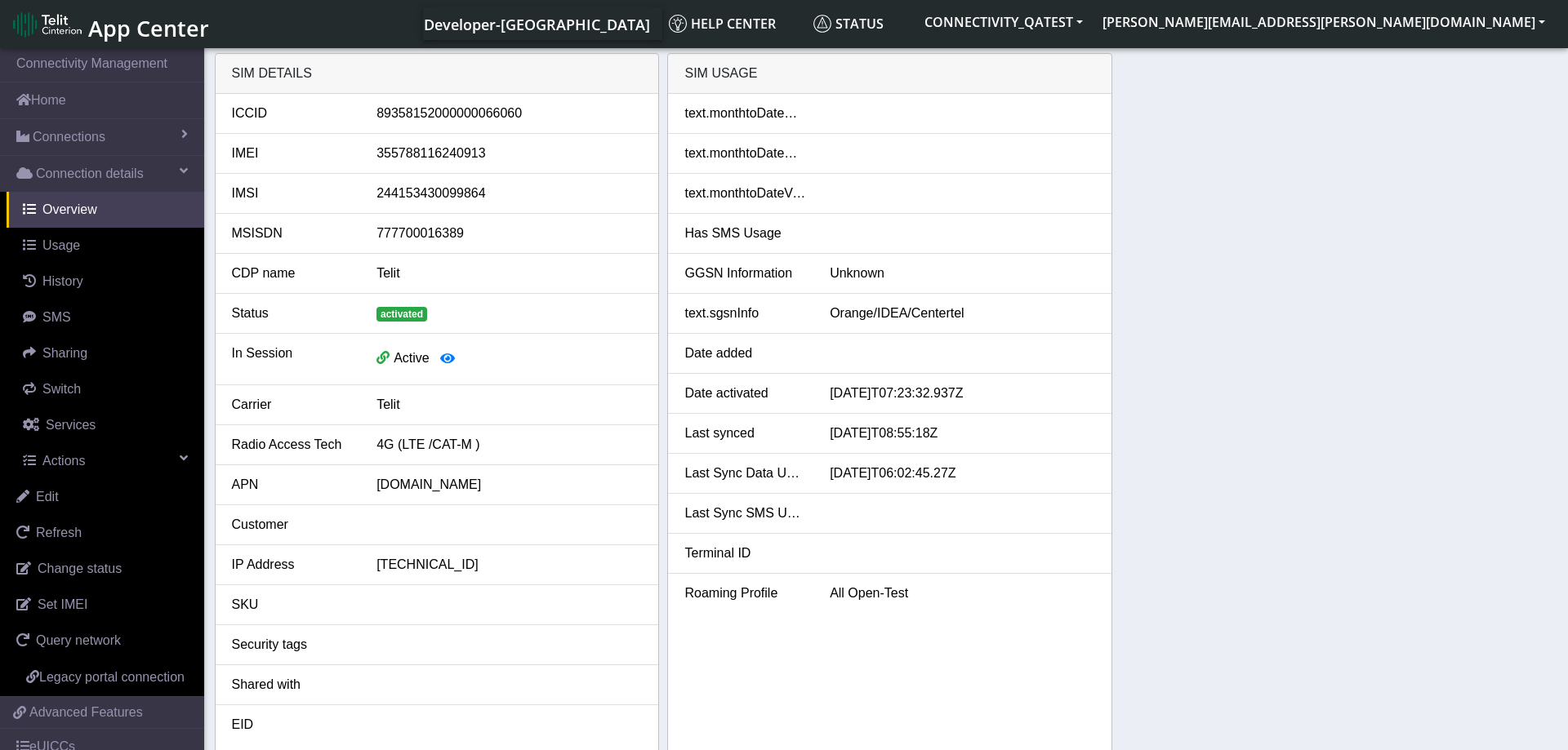
click at [1364, 518] on div "SIM details ICCID 89358152000000066060 IMEI 355788116240913 IMSI 24415343009986…" at bounding box center [886, 403] width 1344 height 701
